Goal: Transaction & Acquisition: Purchase product/service

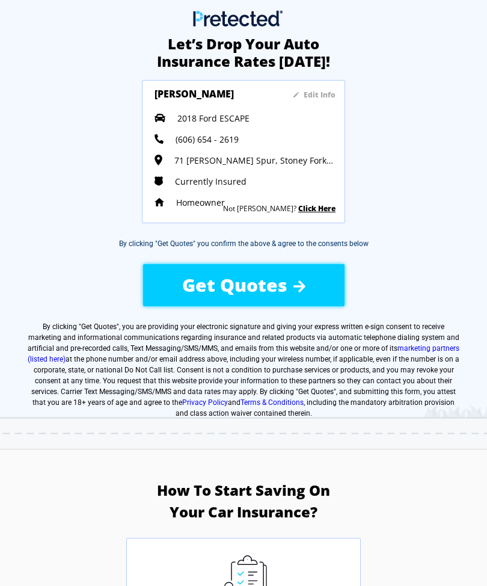
click at [244, 287] on span "Get Quotes" at bounding box center [234, 284] width 105 height 25
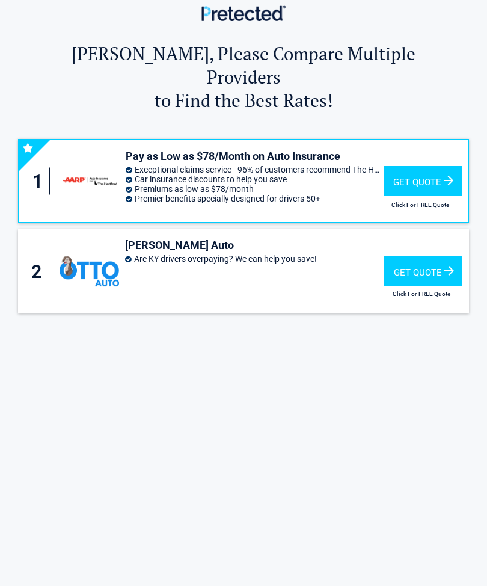
click at [417, 256] on div "Get Quote" at bounding box center [423, 271] width 78 height 30
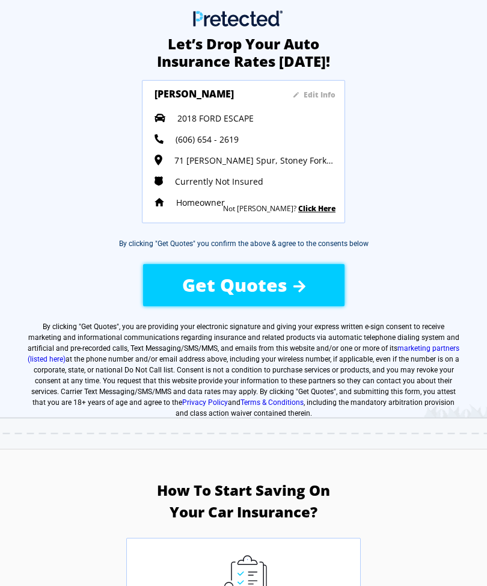
click at [259, 286] on span "Get Quotes" at bounding box center [234, 284] width 105 height 25
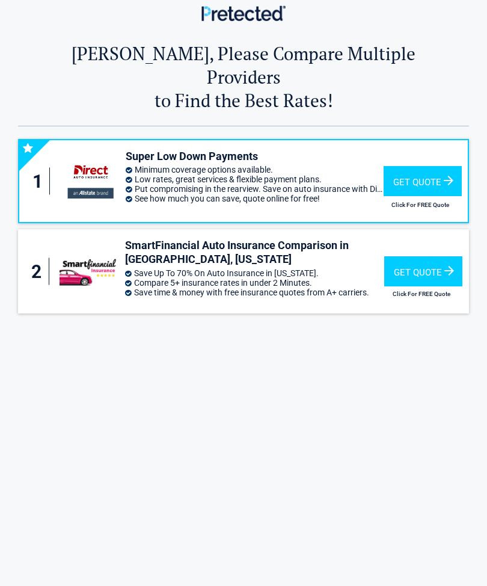
click at [420, 166] on div "Get Quote" at bounding box center [423, 181] width 78 height 30
